Goal: Information Seeking & Learning: Find specific fact

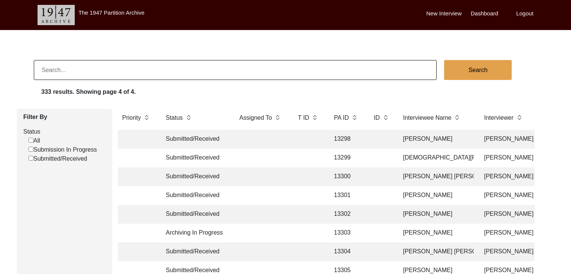
scroll to position [399, 0]
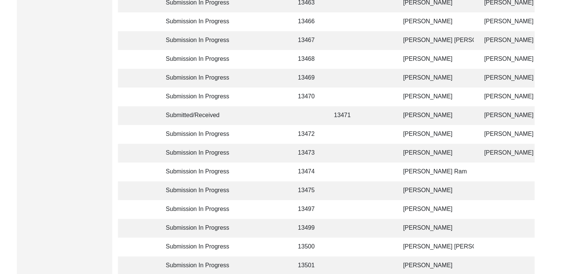
click at [420, 220] on td "[PERSON_NAME]" at bounding box center [435, 228] width 75 height 19
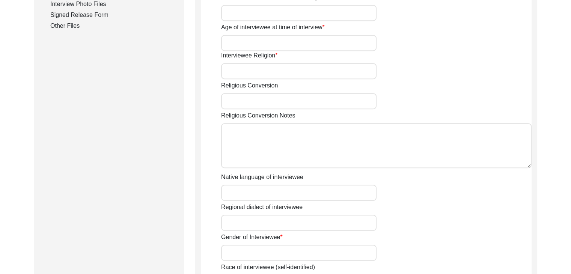
type input "[PERSON_NAME]"
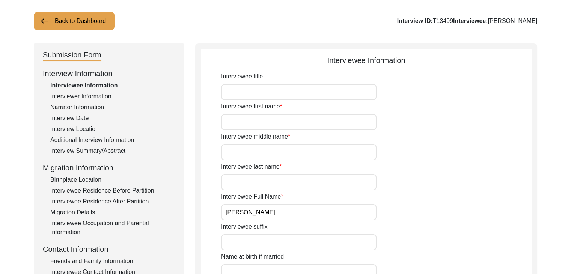
scroll to position [0, 0]
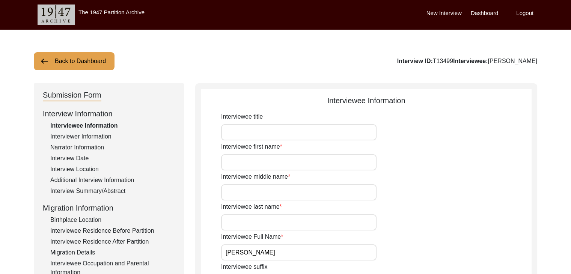
click at [67, 63] on button "Back to Dashboard" at bounding box center [74, 61] width 81 height 18
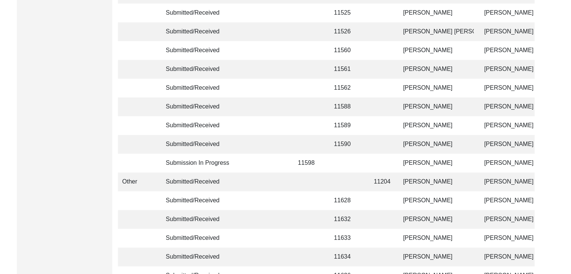
scroll to position [1818, 0]
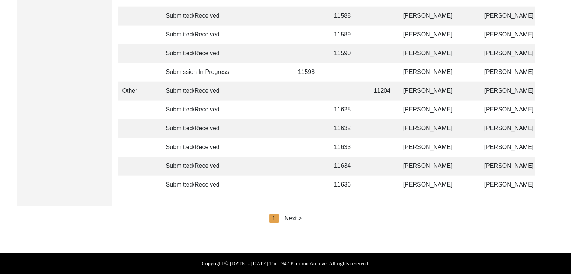
click at [297, 216] on div "Next >" at bounding box center [293, 218] width 18 height 9
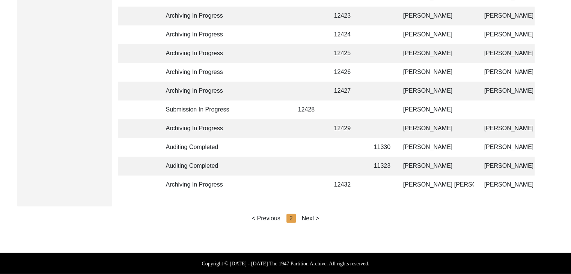
click at [297, 216] on div "< Previous 2 Next >" at bounding box center [286, 218] width 68 height 9
click at [305, 220] on div "Next >" at bounding box center [311, 218] width 18 height 9
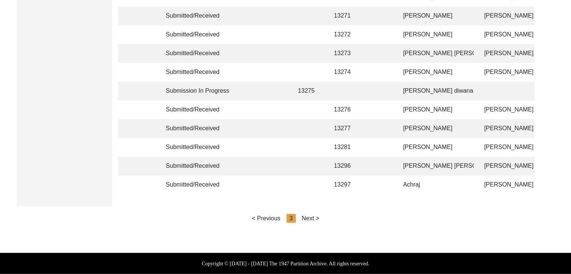
click at [312, 219] on div "Next >" at bounding box center [311, 218] width 18 height 9
